Goal: Contribute content

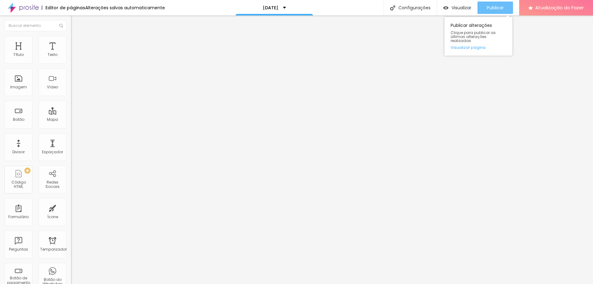
click at [497, 6] on font "Publicar" at bounding box center [495, 8] width 17 height 6
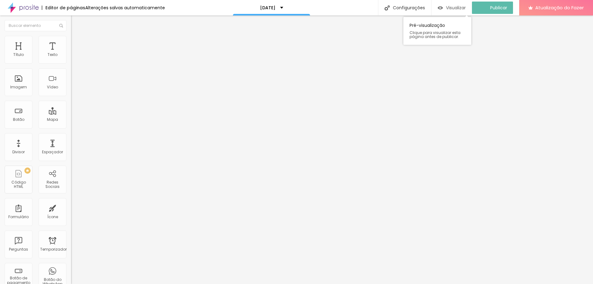
click at [464, 6] on font "Visualizar" at bounding box center [456, 8] width 20 height 6
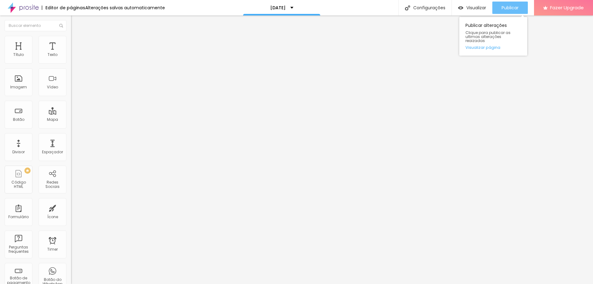
click at [510, 9] on span "Publicar" at bounding box center [510, 7] width 17 height 5
click at [477, 7] on span "Visualizar" at bounding box center [476, 7] width 20 height 5
click at [502, 4] on div "Publicar" at bounding box center [510, 8] width 17 height 12
